Goal: Task Accomplishment & Management: Manage account settings

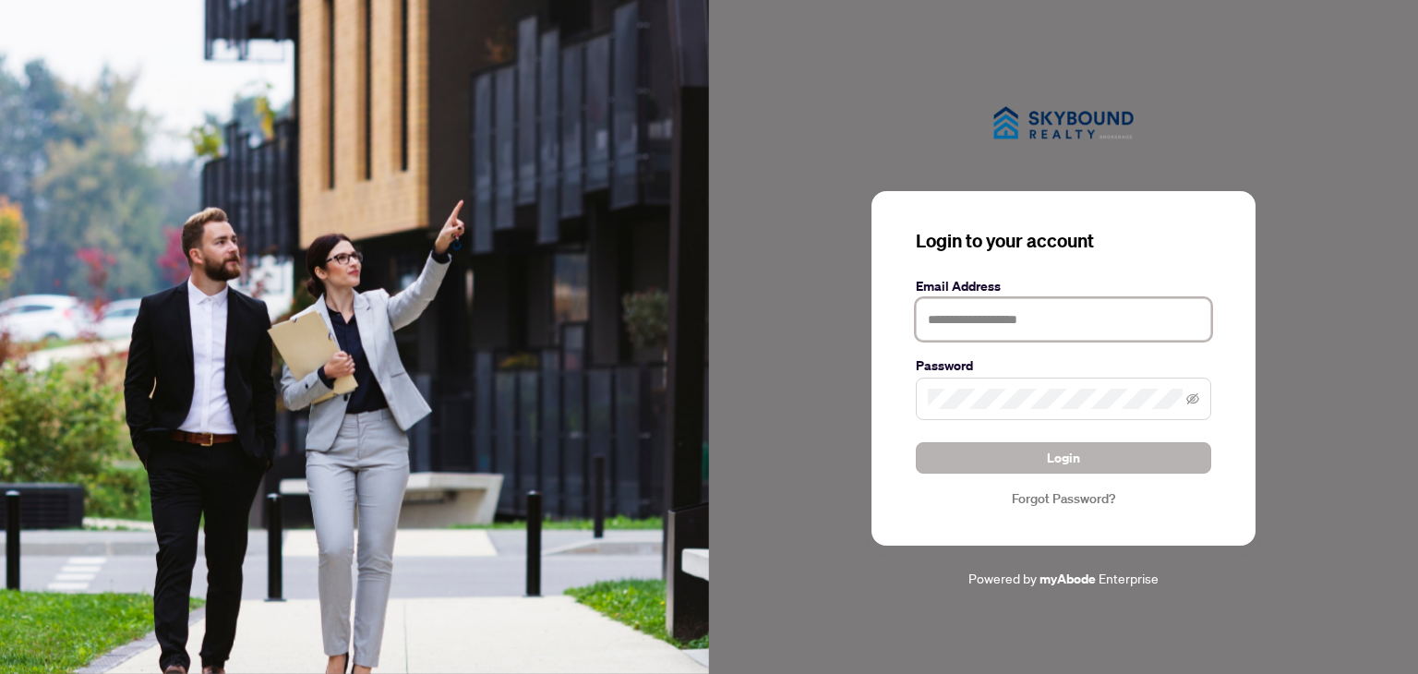
type input "**********"
click at [1060, 457] on span "Login" at bounding box center [1063, 458] width 33 height 30
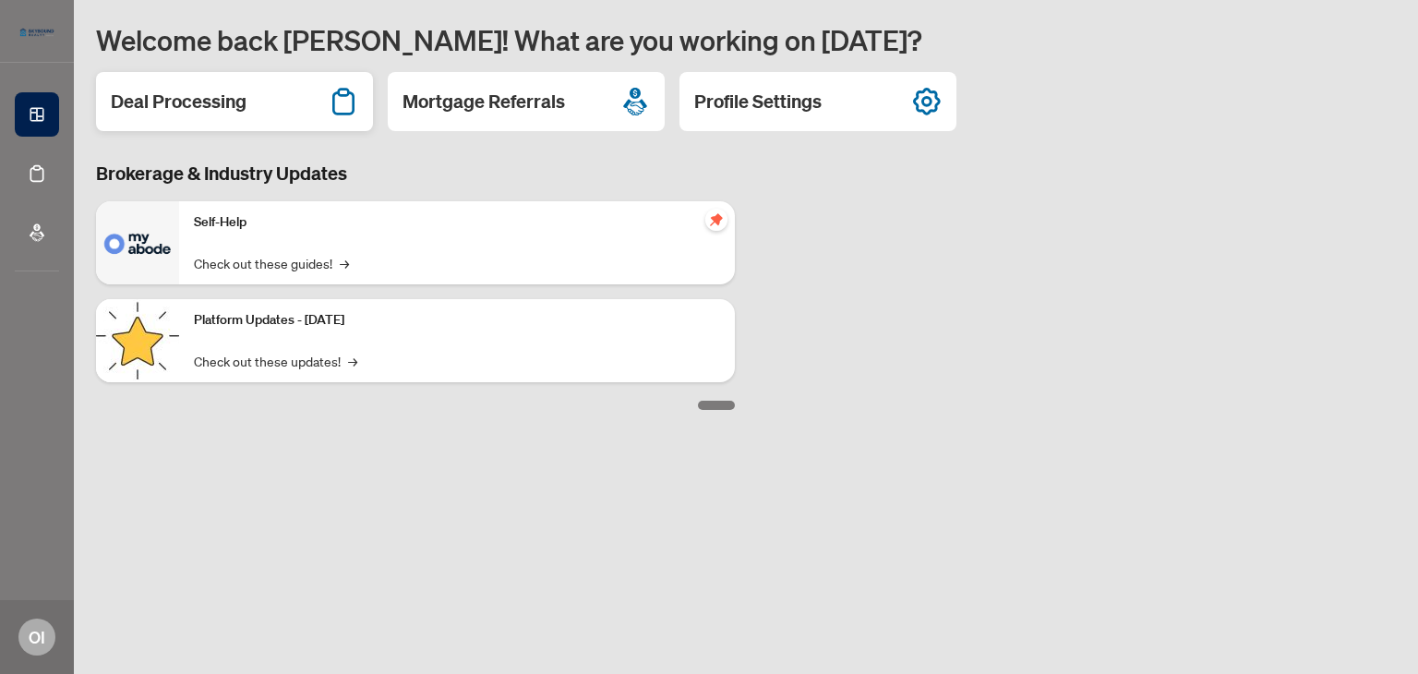
click at [192, 96] on h2 "Deal Processing" at bounding box center [179, 102] width 136 height 26
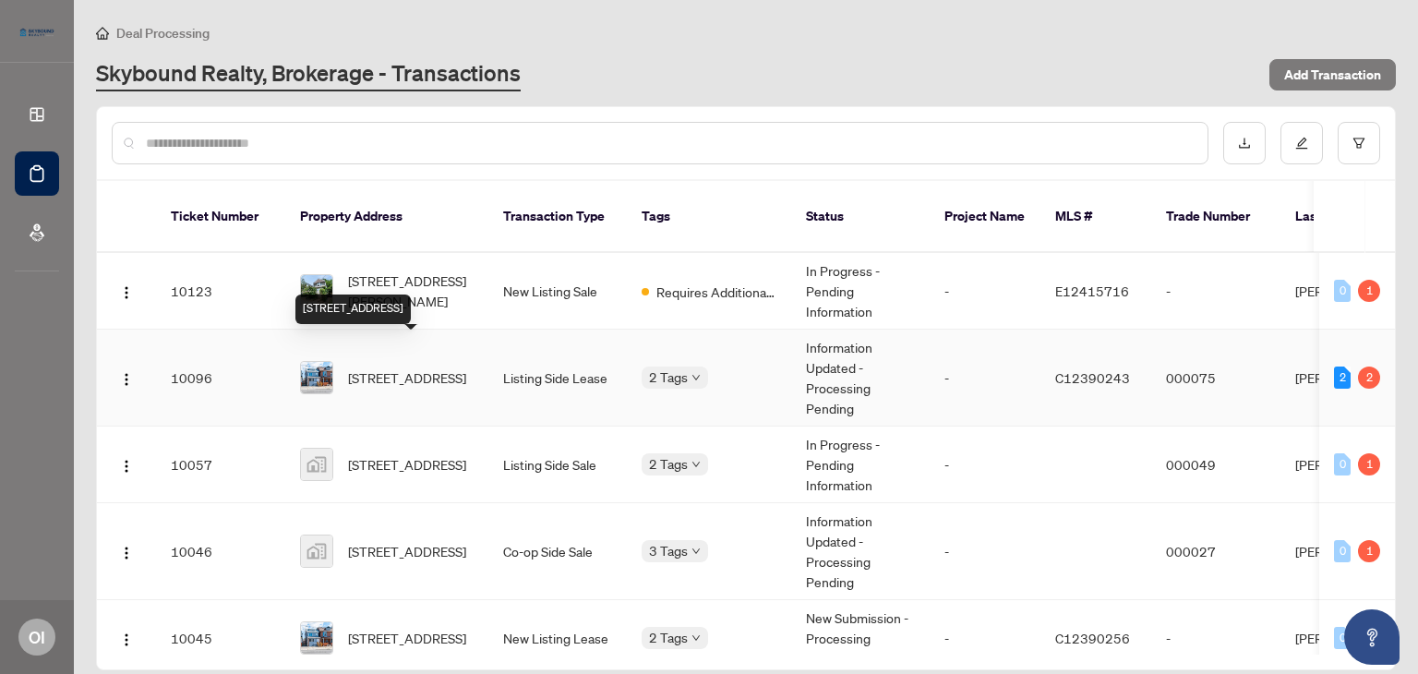
click at [412, 373] on span "[STREET_ADDRESS]" at bounding box center [407, 377] width 118 height 20
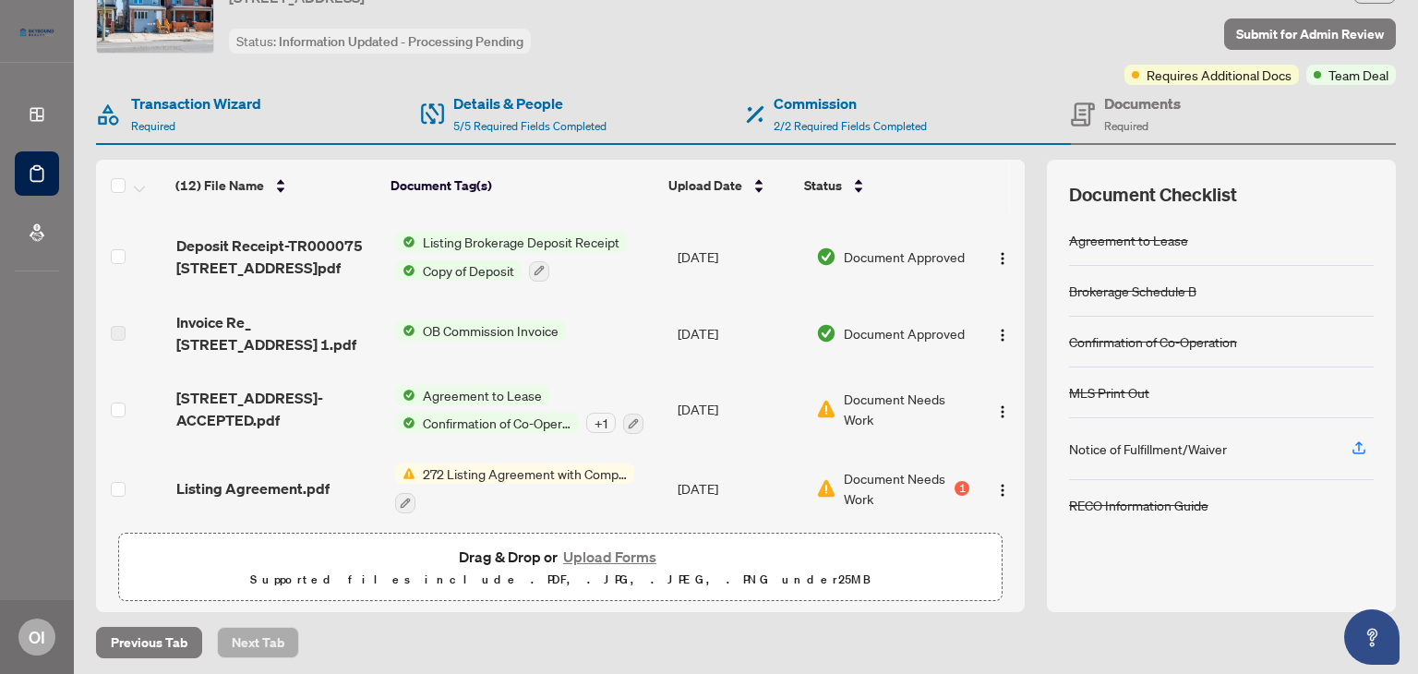
scroll to position [340, 0]
click at [471, 413] on span "Confirmation of Co-Operation" at bounding box center [496, 423] width 163 height 20
click at [279, 403] on span "[STREET_ADDRESS]-ACCEPTED.pdf" at bounding box center [277, 409] width 203 height 44
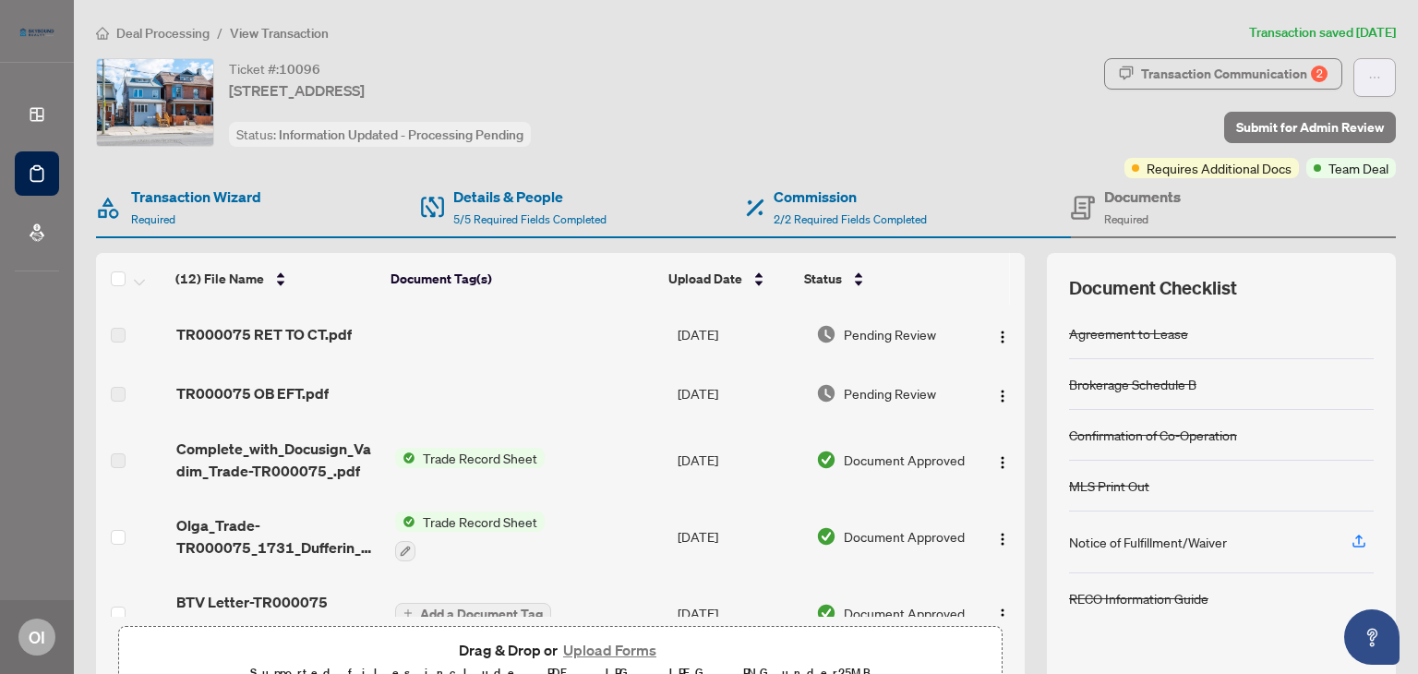
click at [1368, 75] on icon "ellipsis" at bounding box center [1374, 77] width 13 height 13
click at [1310, 120] on span "Transaction Permissions" at bounding box center [1296, 118] width 141 height 20
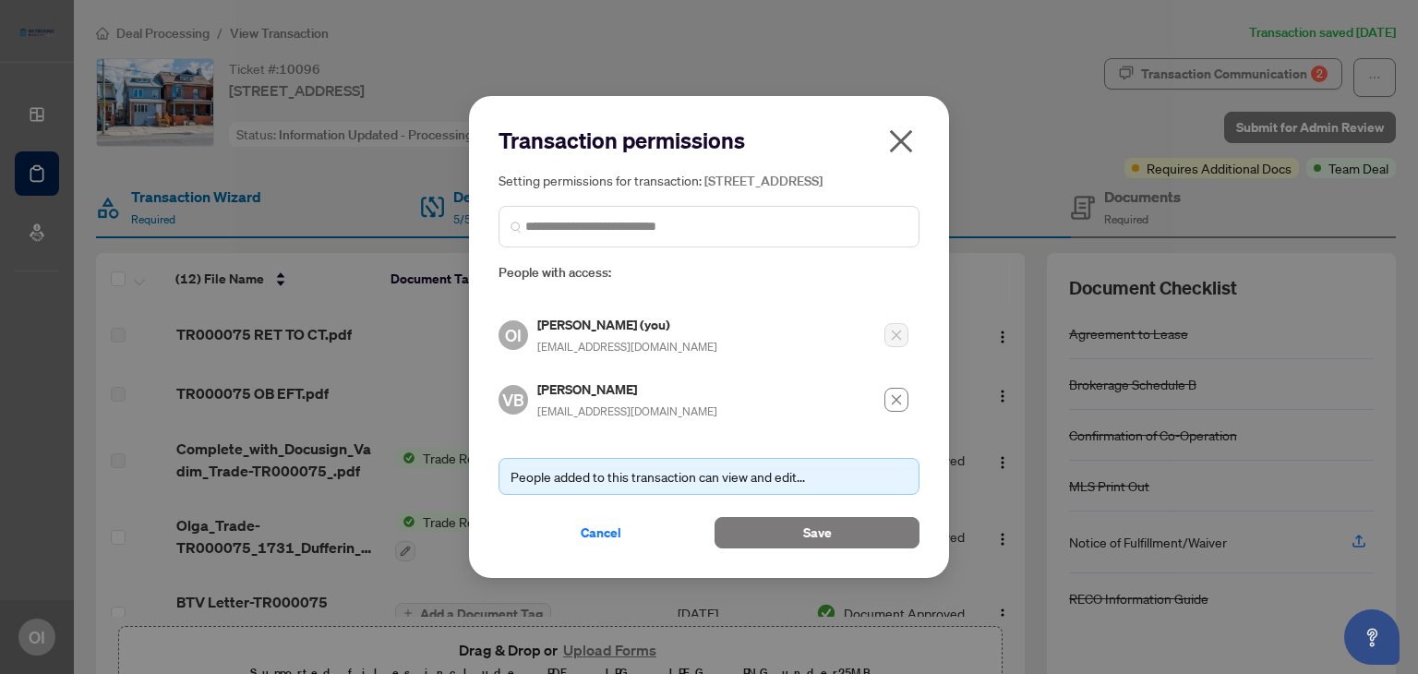
click at [894, 133] on icon "close" at bounding box center [901, 141] width 30 height 30
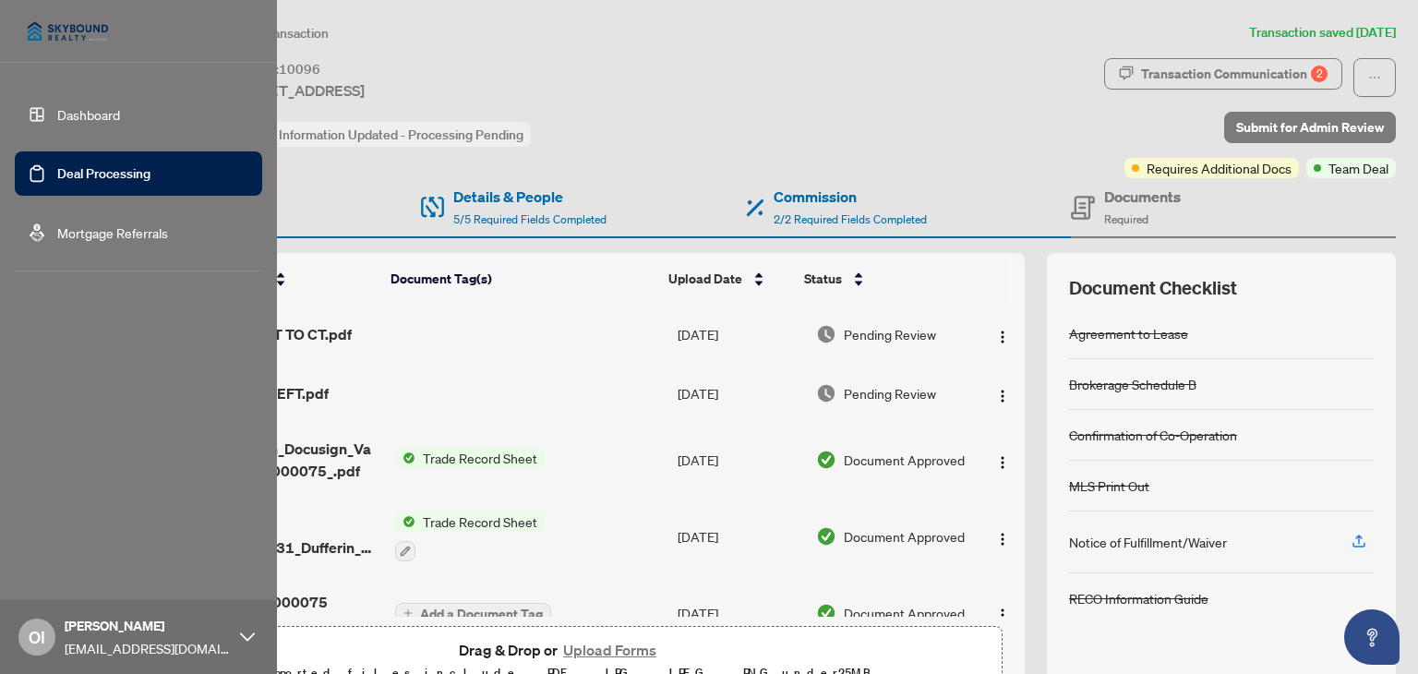
click at [57, 173] on link "Deal Processing" at bounding box center [103, 173] width 93 height 17
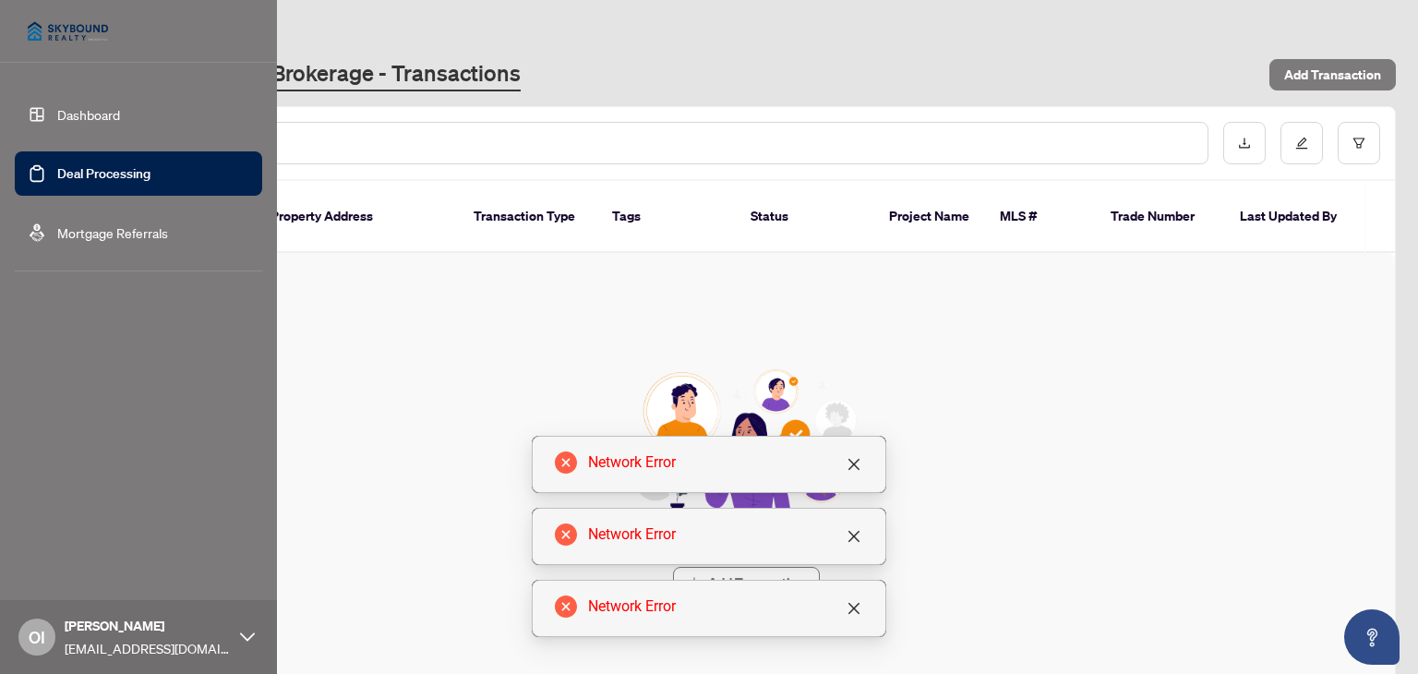
click at [79, 182] on link "Deal Processing" at bounding box center [103, 173] width 93 height 17
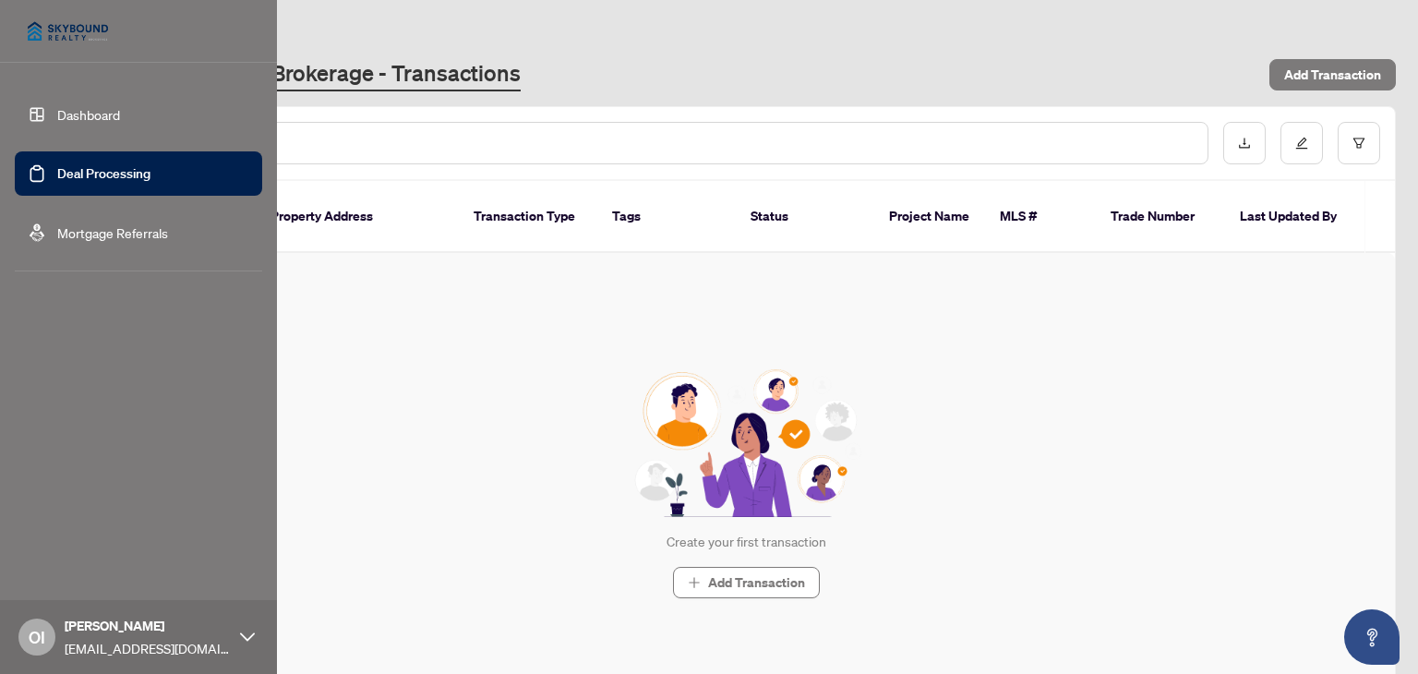
click at [70, 174] on link "Deal Processing" at bounding box center [103, 173] width 93 height 17
click at [91, 106] on link "Dashboard" at bounding box center [88, 114] width 63 height 17
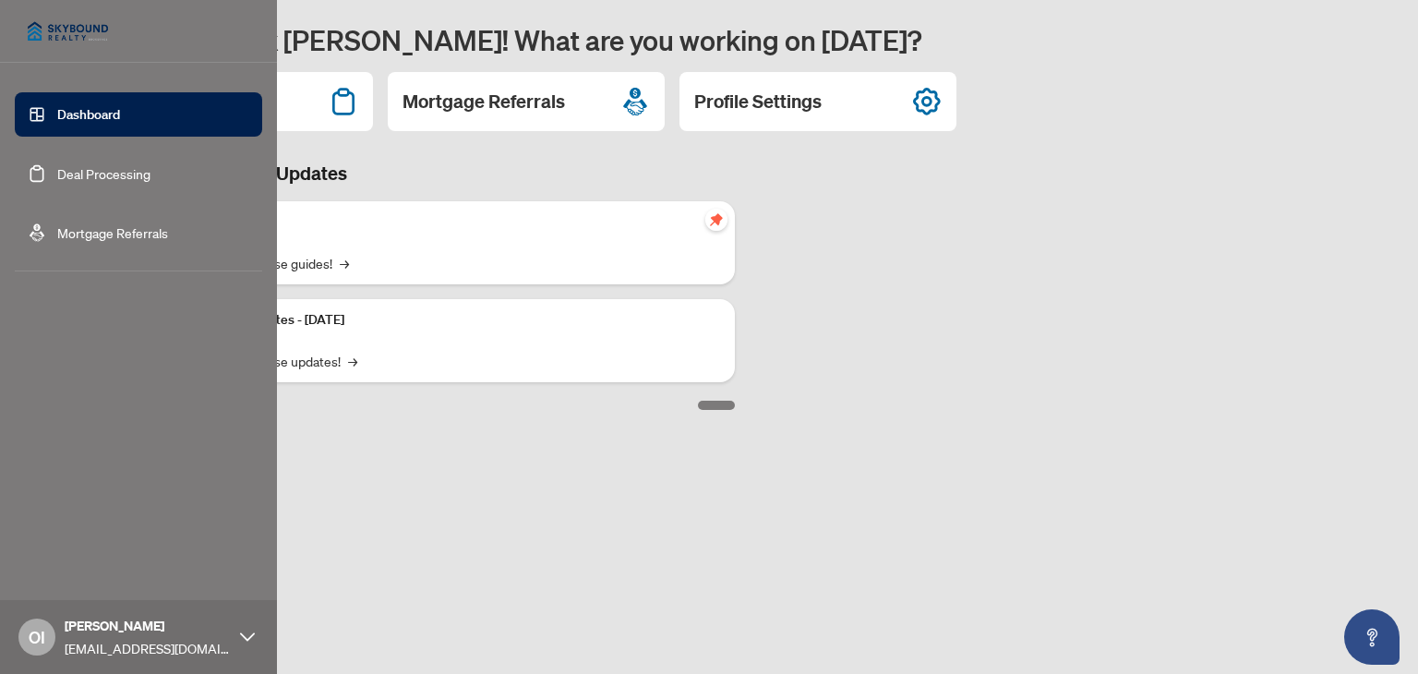
click at [110, 171] on link "Deal Processing" at bounding box center [103, 173] width 93 height 17
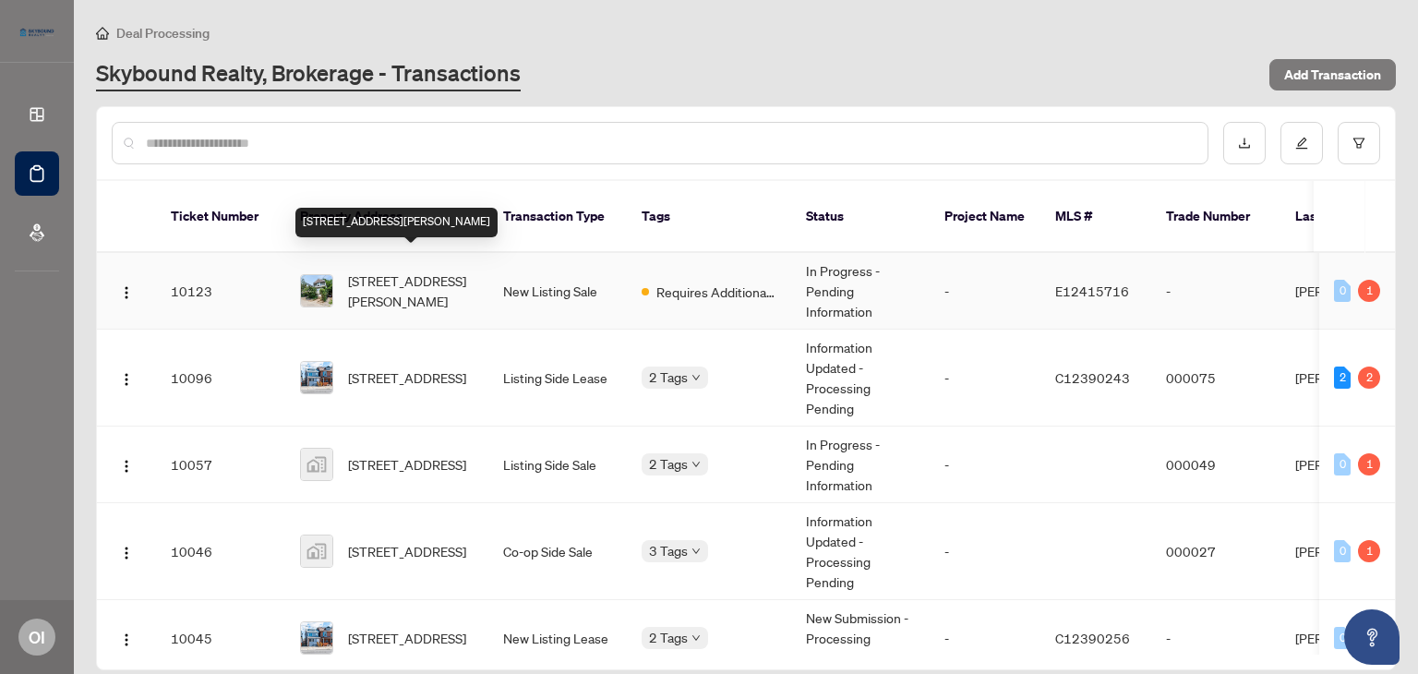
click at [391, 274] on span "[STREET_ADDRESS][PERSON_NAME]" at bounding box center [411, 291] width 126 height 41
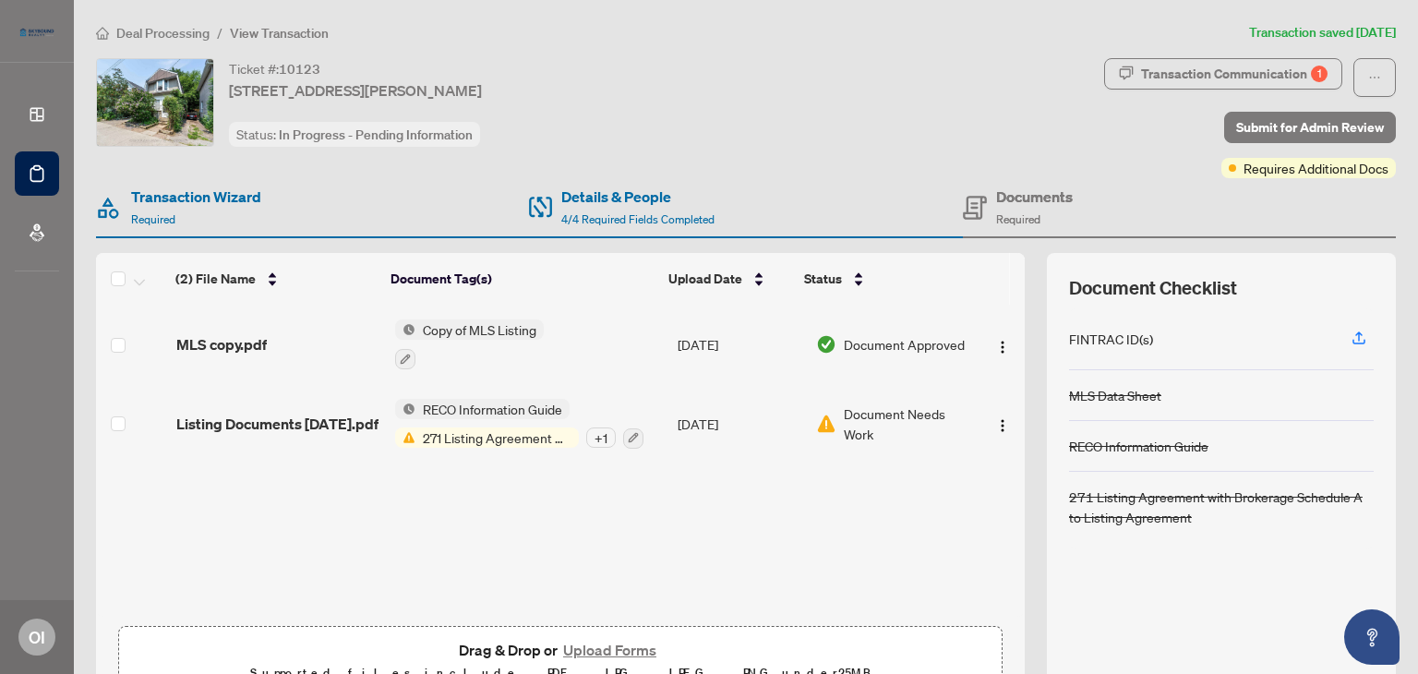
click at [473, 437] on span "271 Listing Agreement with Brokerage Schedule A to Listing Agreement" at bounding box center [496, 437] width 163 height 20
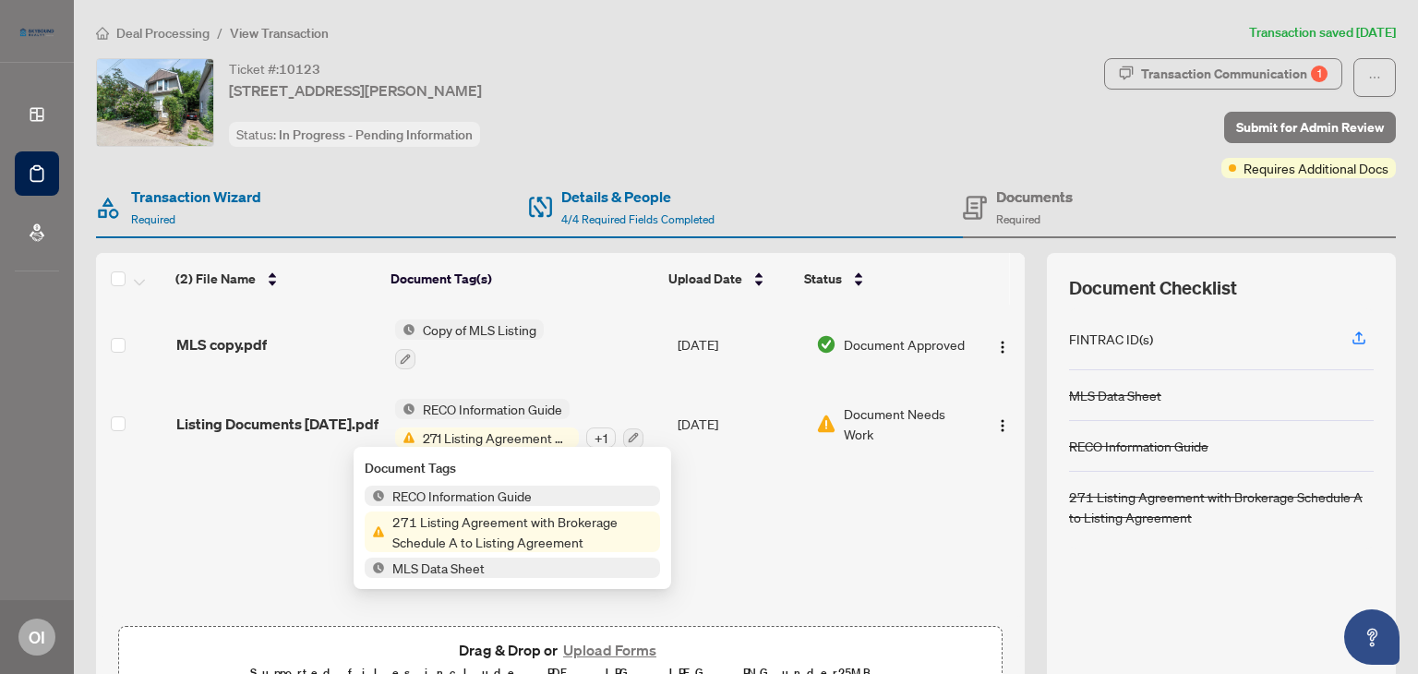
click at [479, 520] on span "271 Listing Agreement with Brokerage Schedule A to Listing Agreement" at bounding box center [522, 531] width 275 height 41
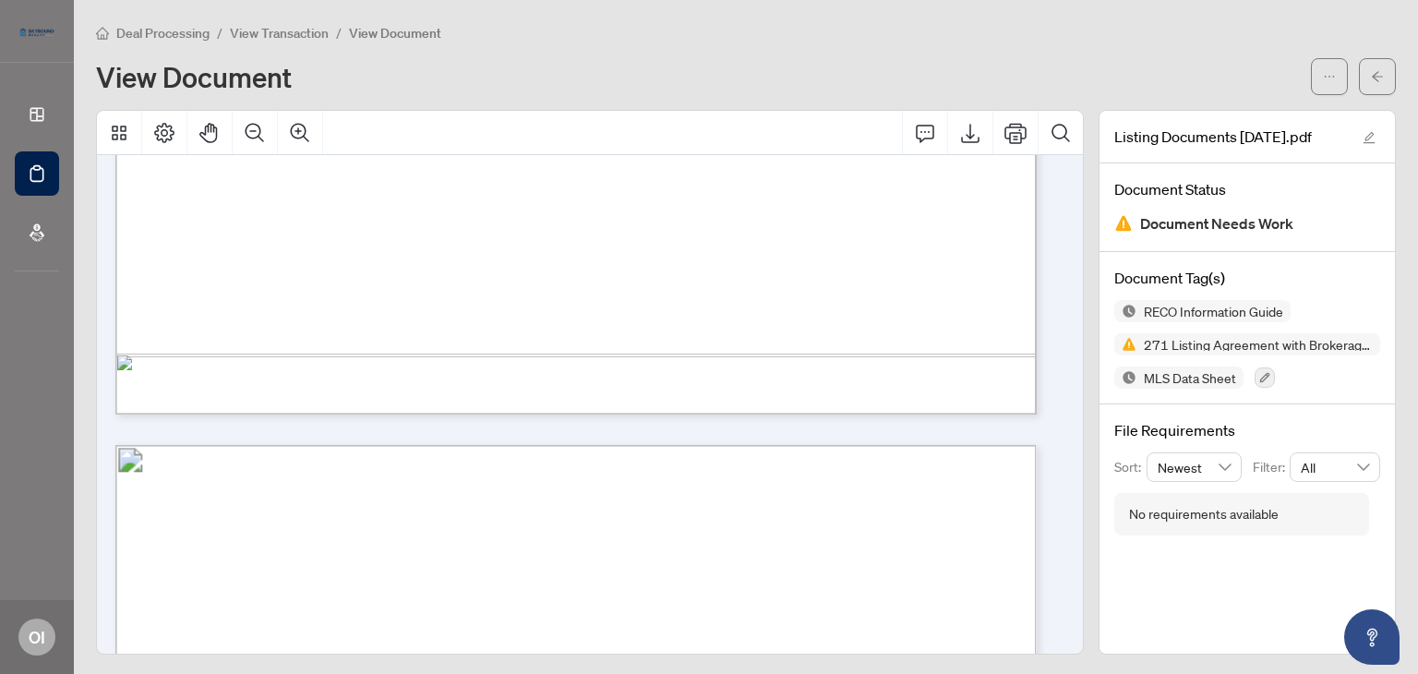
scroll to position [15794, 0]
